Goal: Task Accomplishment & Management: Manage account settings

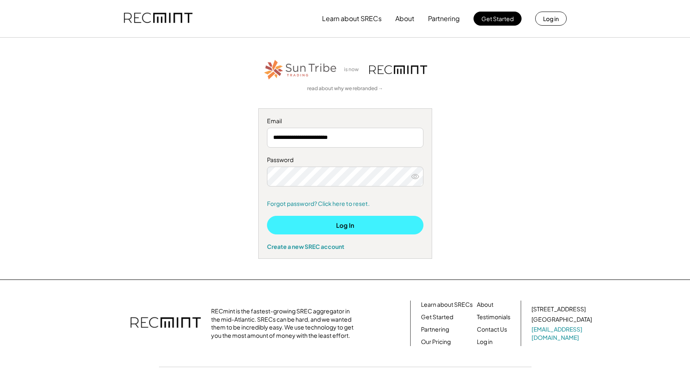
click at [356, 223] on button "Log In" at bounding box center [345, 225] width 156 height 19
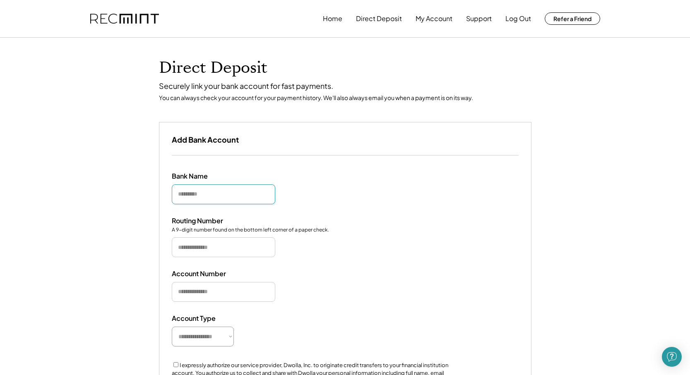
click at [239, 197] on input "input" at bounding box center [223, 195] width 103 height 20
type input "******"
click at [199, 243] on input "input" at bounding box center [223, 248] width 103 height 20
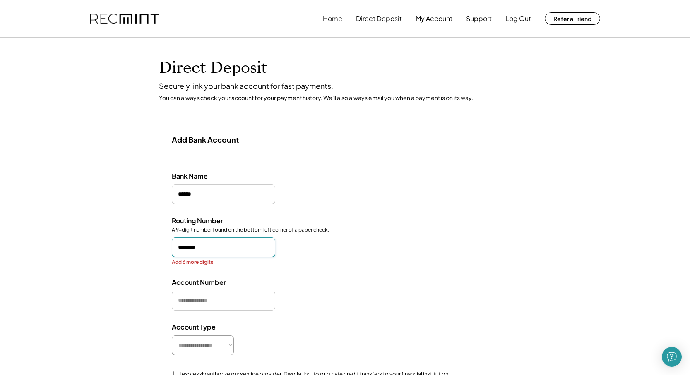
type input "*********"
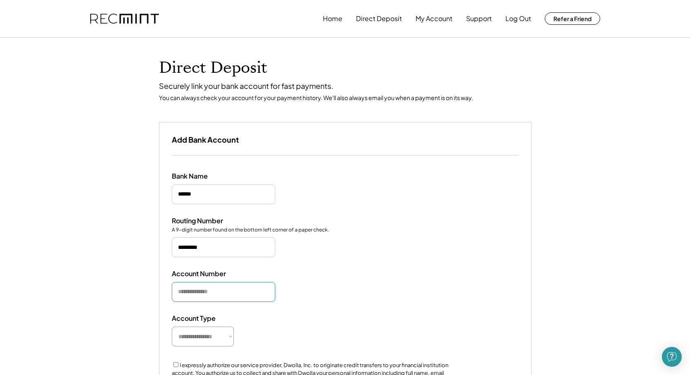
click at [198, 296] on input "input" at bounding box center [223, 292] width 103 height 20
type input "**********"
select select "**********"
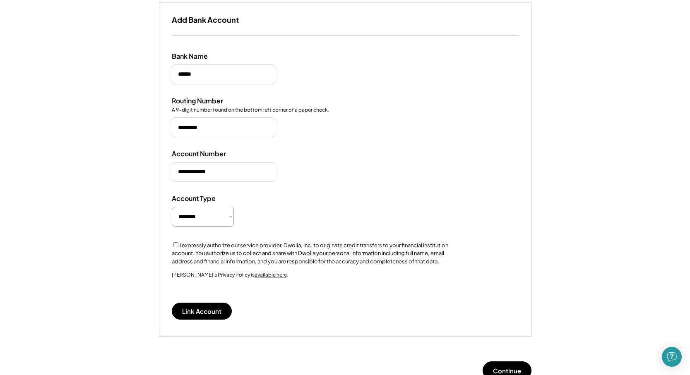
scroll to position [122, 0]
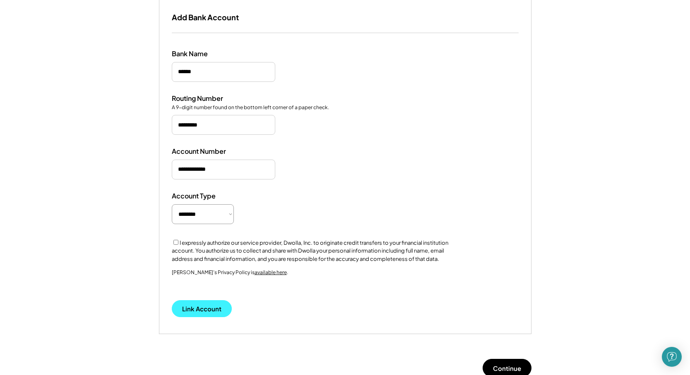
click at [193, 311] on button "Link Account" at bounding box center [202, 308] width 60 height 17
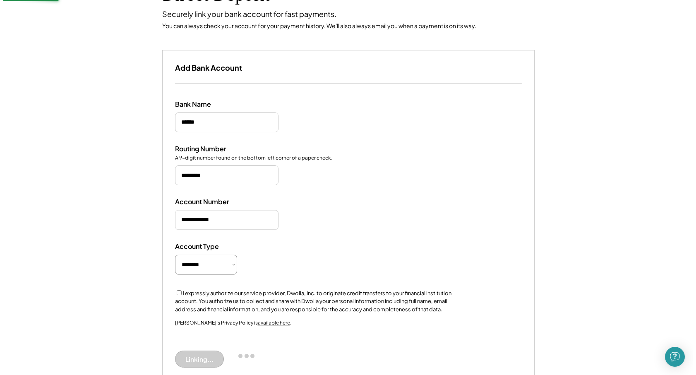
scroll to position [58, 0]
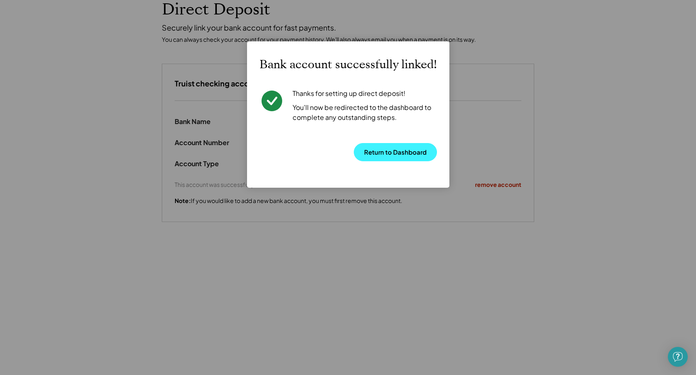
click at [383, 155] on button "Return to Dashboard" at bounding box center [395, 152] width 83 height 18
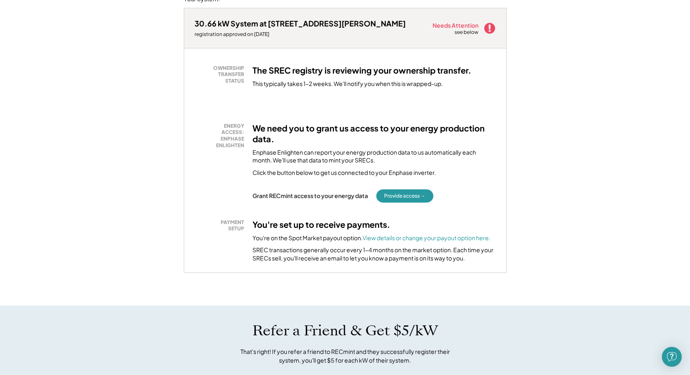
scroll to position [124, 0]
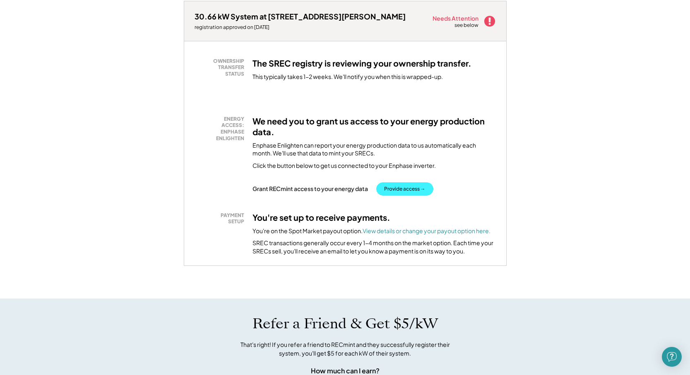
click at [405, 187] on button "Provide access →" at bounding box center [404, 188] width 57 height 13
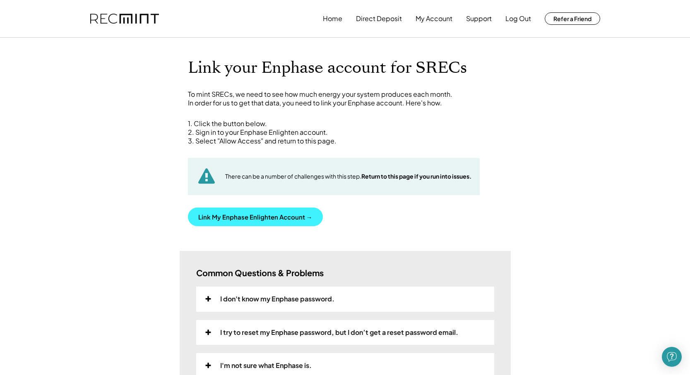
click at [304, 213] on button "Link My Enphase Enlighten Account →" at bounding box center [255, 217] width 135 height 19
click at [219, 219] on button "Link My Enphase Enlighten Account →" at bounding box center [255, 217] width 135 height 19
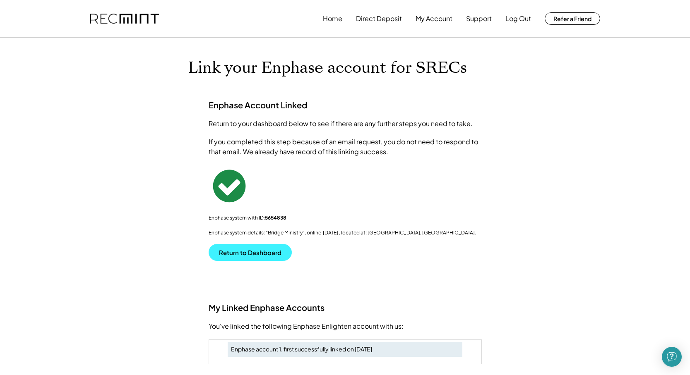
click at [244, 254] on button "Return to Dashboard" at bounding box center [250, 252] width 83 height 17
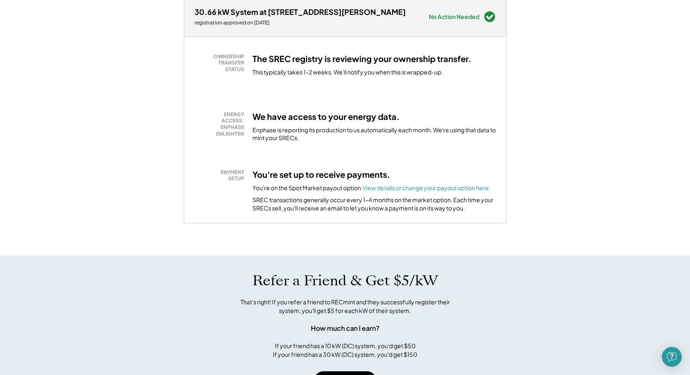
scroll to position [130, 0]
click at [461, 185] on font "View details or change your payout option here." at bounding box center [426, 186] width 128 height 7
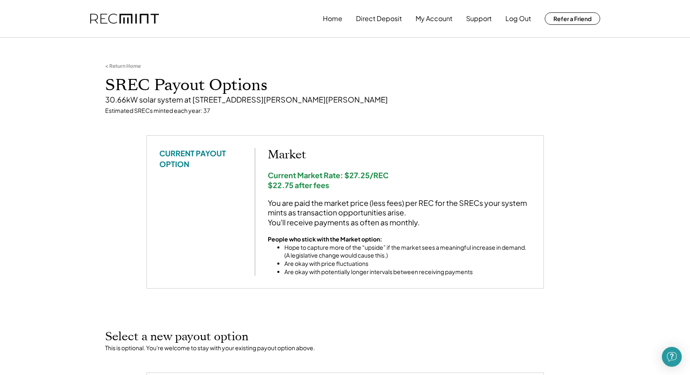
click at [113, 67] on div "< Return Home" at bounding box center [123, 66] width 36 height 7
click at [113, 66] on div "< Return Home" at bounding box center [123, 66] width 36 height 7
click at [126, 68] on div "< Return Home" at bounding box center [123, 66] width 36 height 7
click at [105, 67] on div "< Return Home" at bounding box center [123, 66] width 36 height 7
click at [327, 19] on button "Home" at bounding box center [332, 18] width 19 height 17
